Goal: Check status: Check status

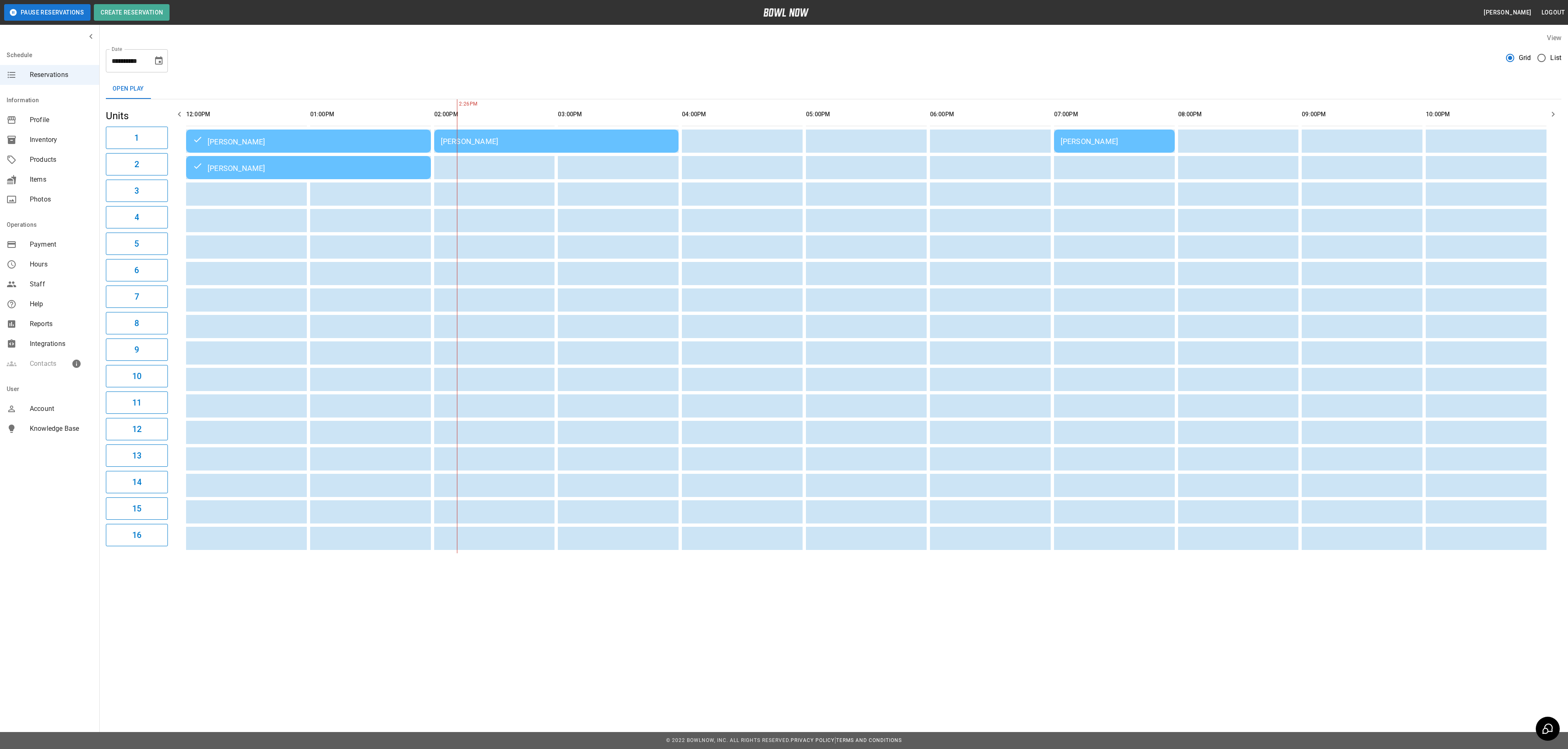
click at [615, 143] on div "[PERSON_NAME]" at bounding box center [556, 141] width 231 height 9
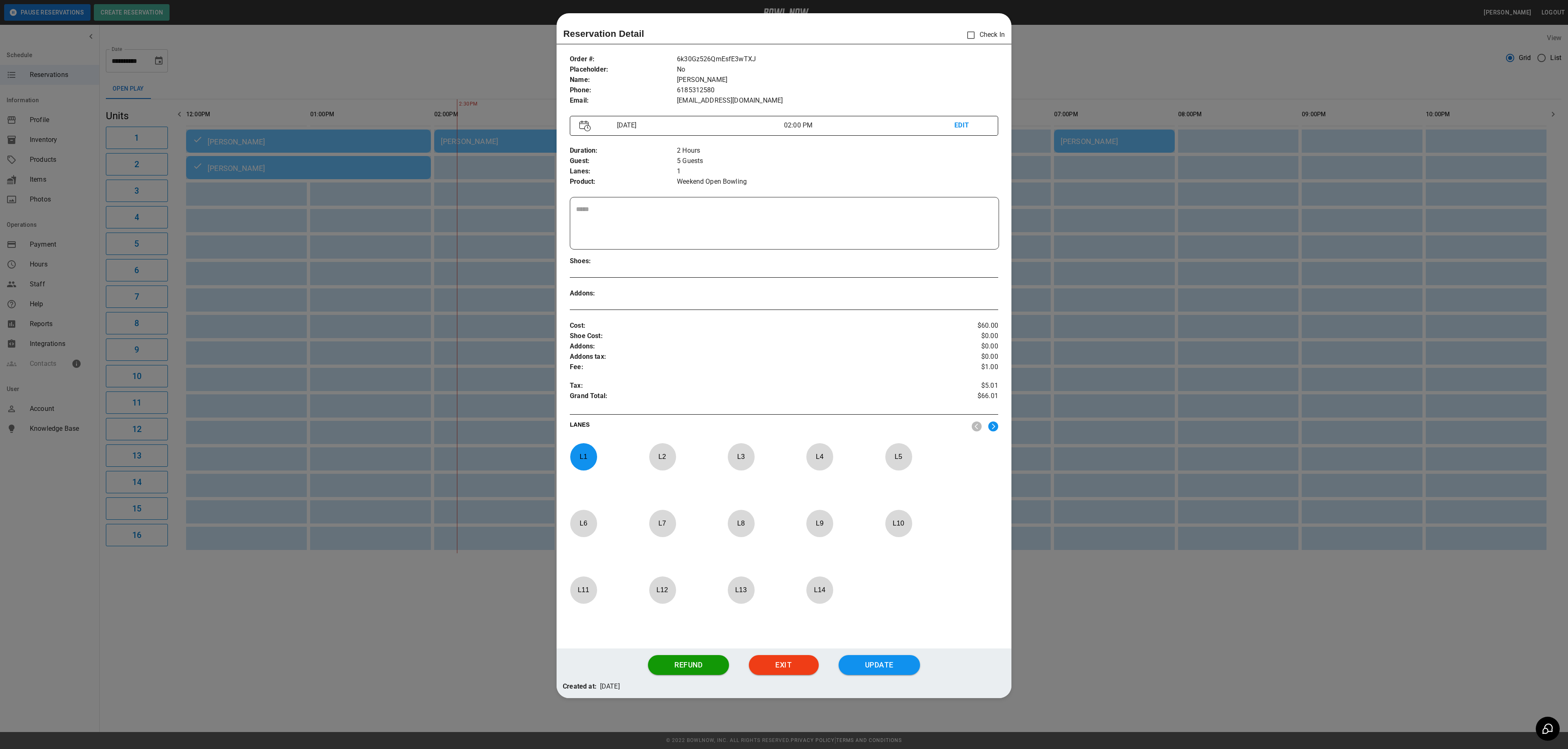
click at [1135, 49] on div at bounding box center [784, 374] width 1568 height 749
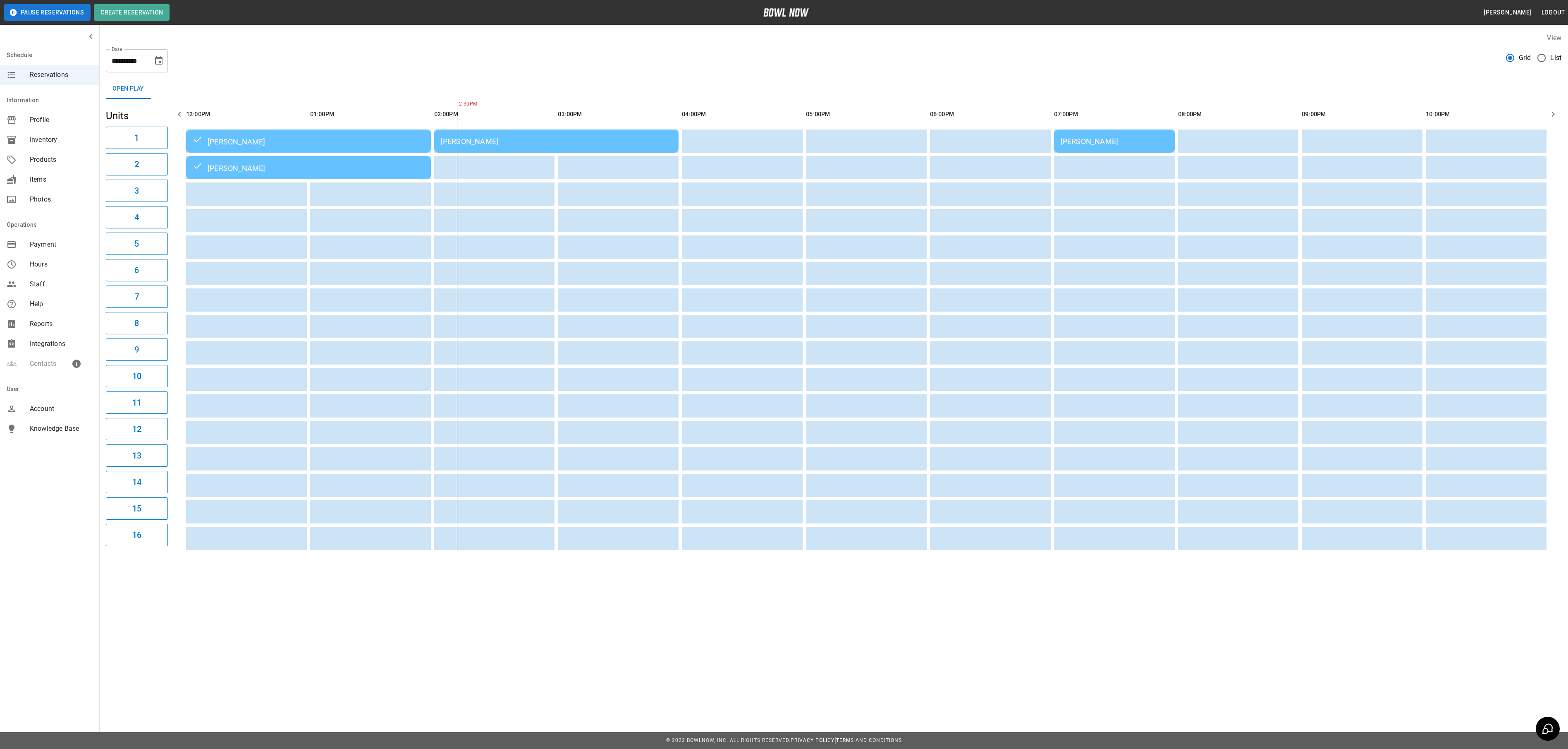
click at [621, 151] on td "[PERSON_NAME]" at bounding box center [557, 141] width 245 height 24
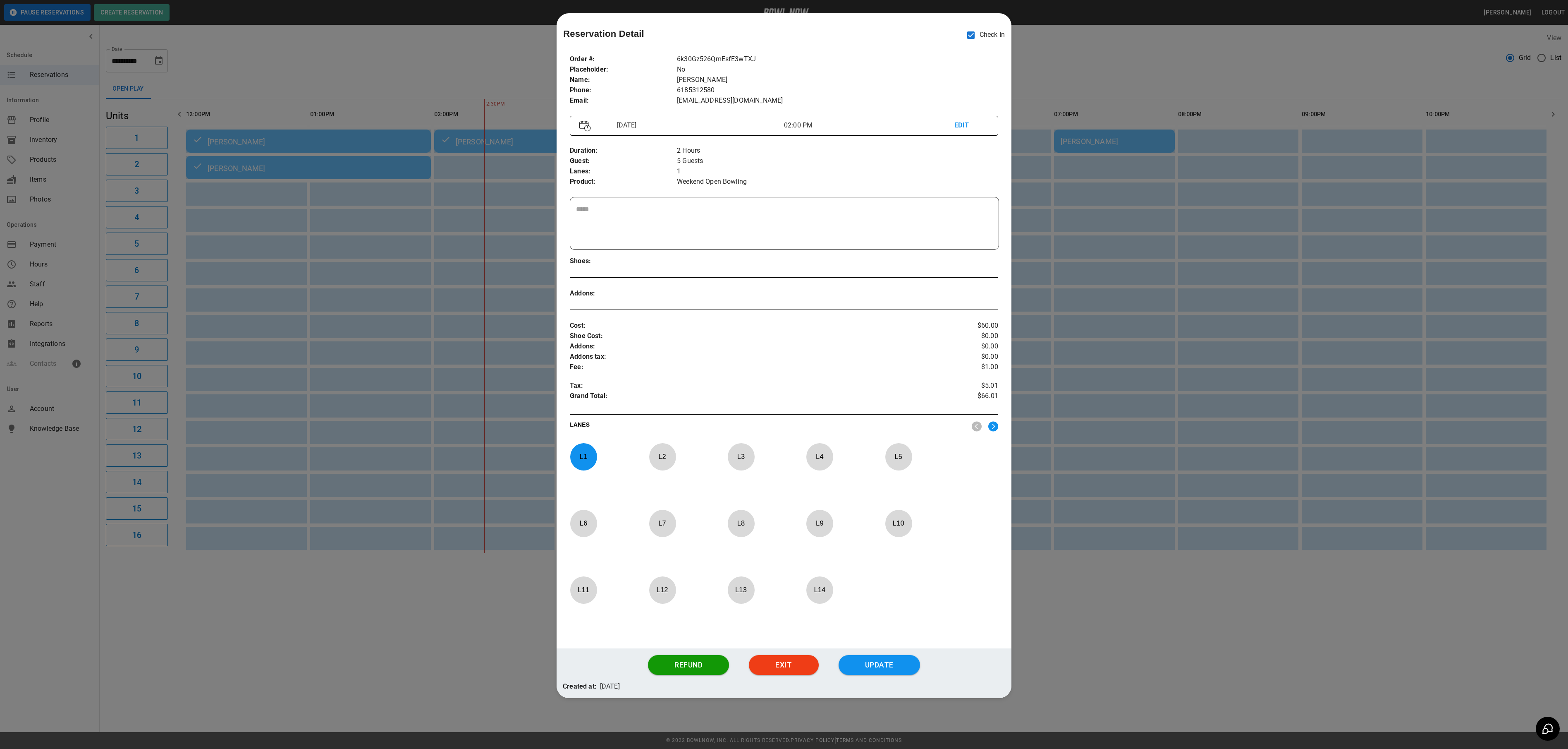
click at [1125, 71] on div at bounding box center [784, 374] width 1568 height 749
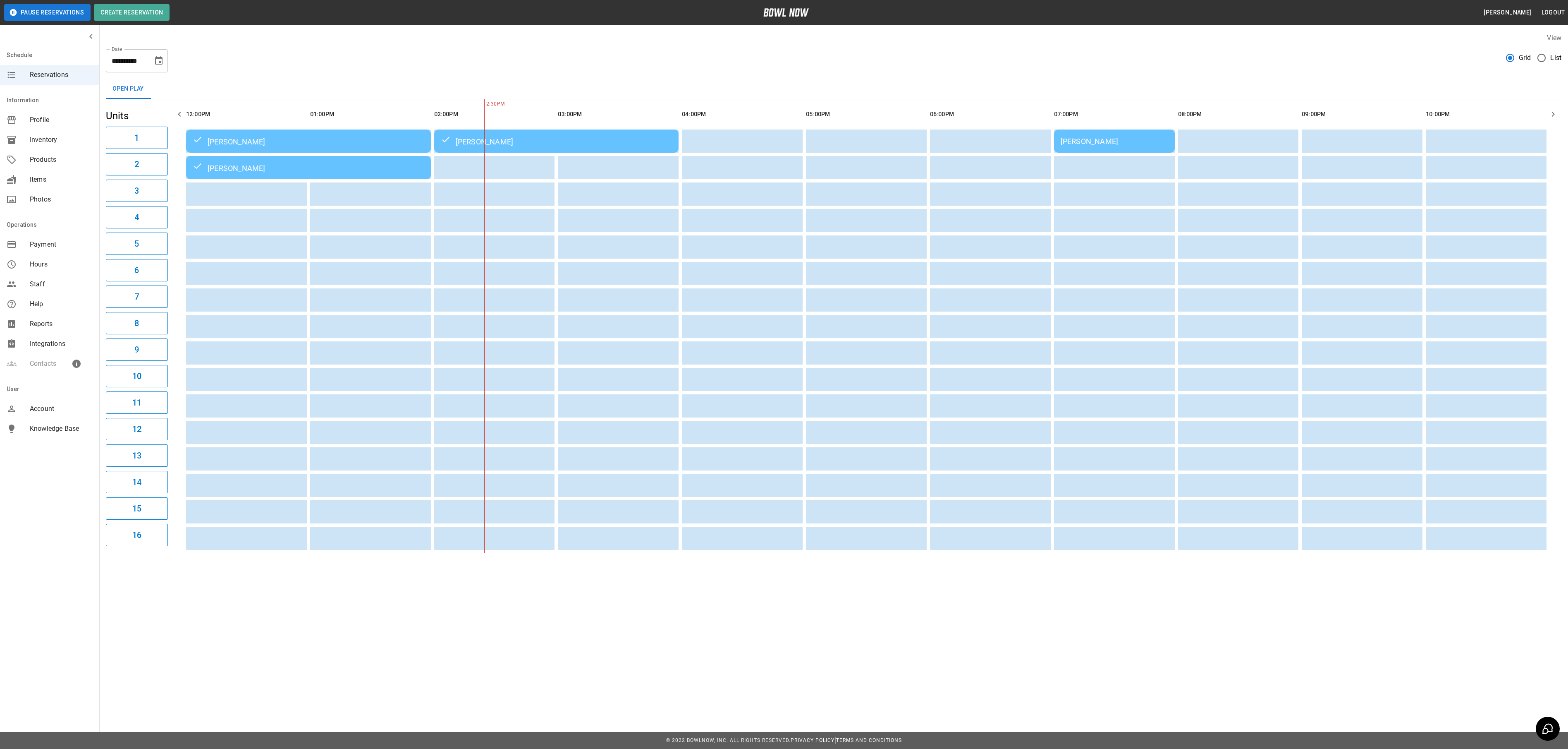
click at [400, 146] on div "[PERSON_NAME]" at bounding box center [308, 141] width 231 height 10
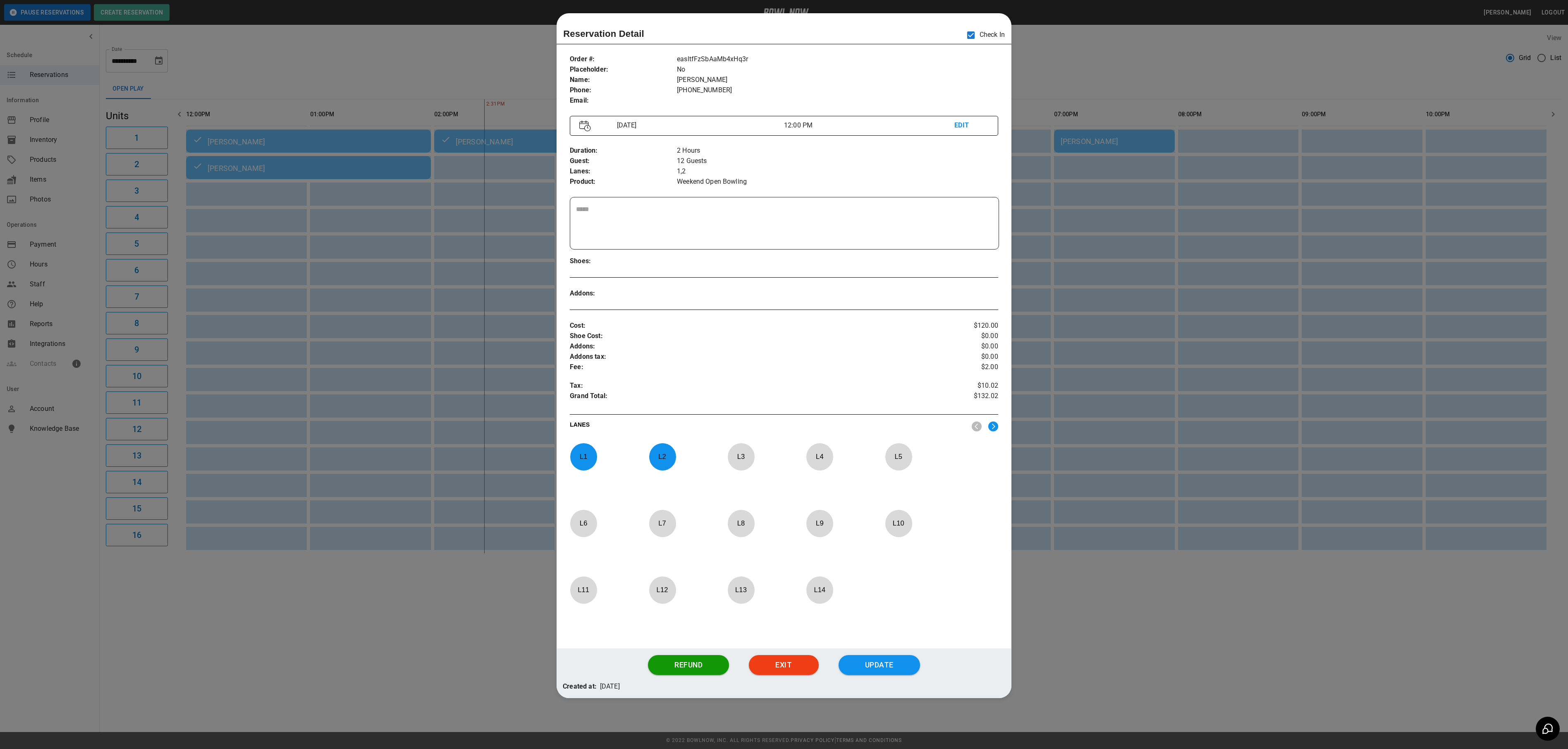
click at [1105, 54] on div at bounding box center [784, 374] width 1568 height 749
